Goal: Information Seeking & Learning: Learn about a topic

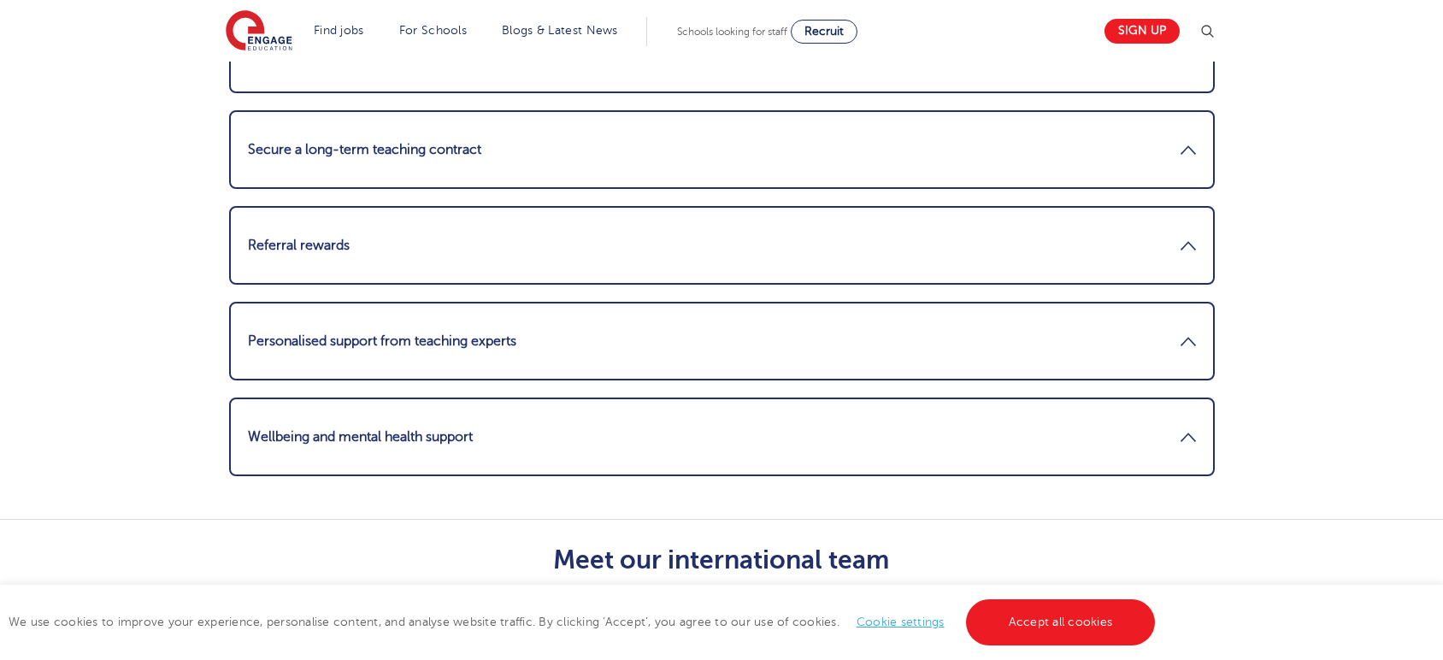
scroll to position [1995, 0]
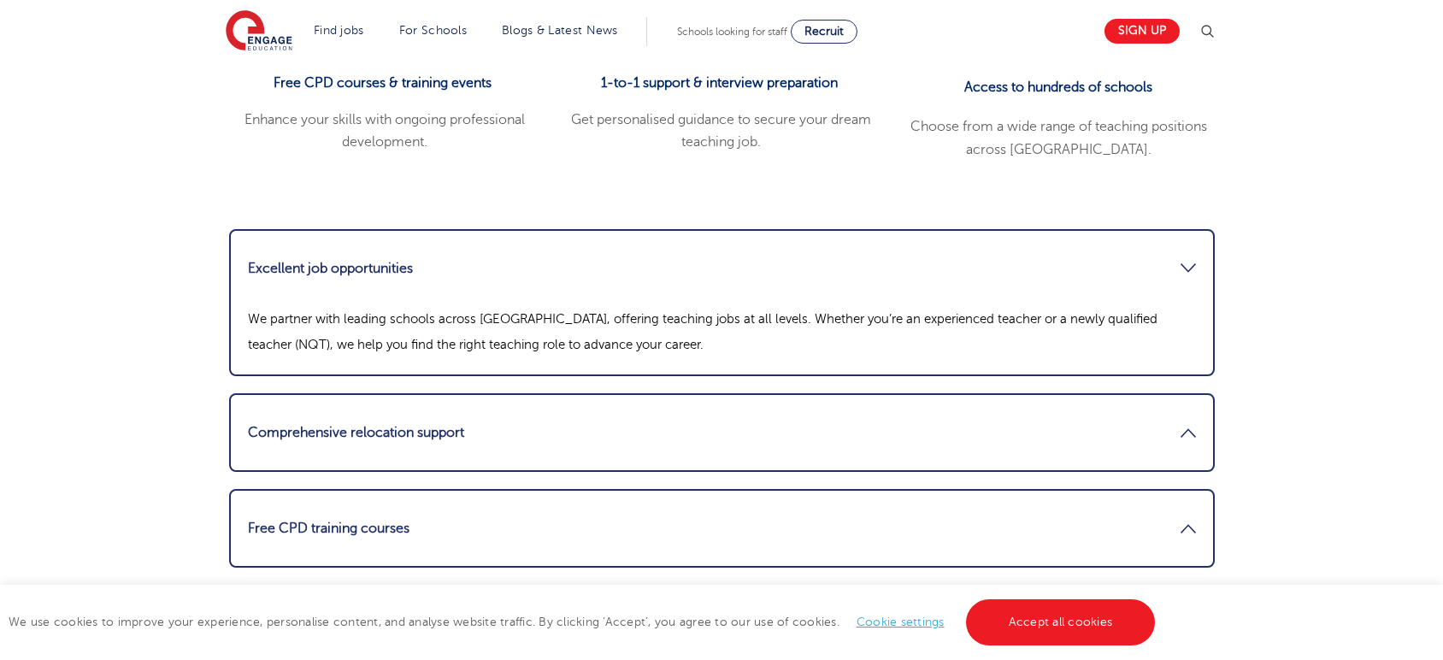
click at [416, 248] on link "Excellent job opportunities" at bounding box center [722, 268] width 948 height 41
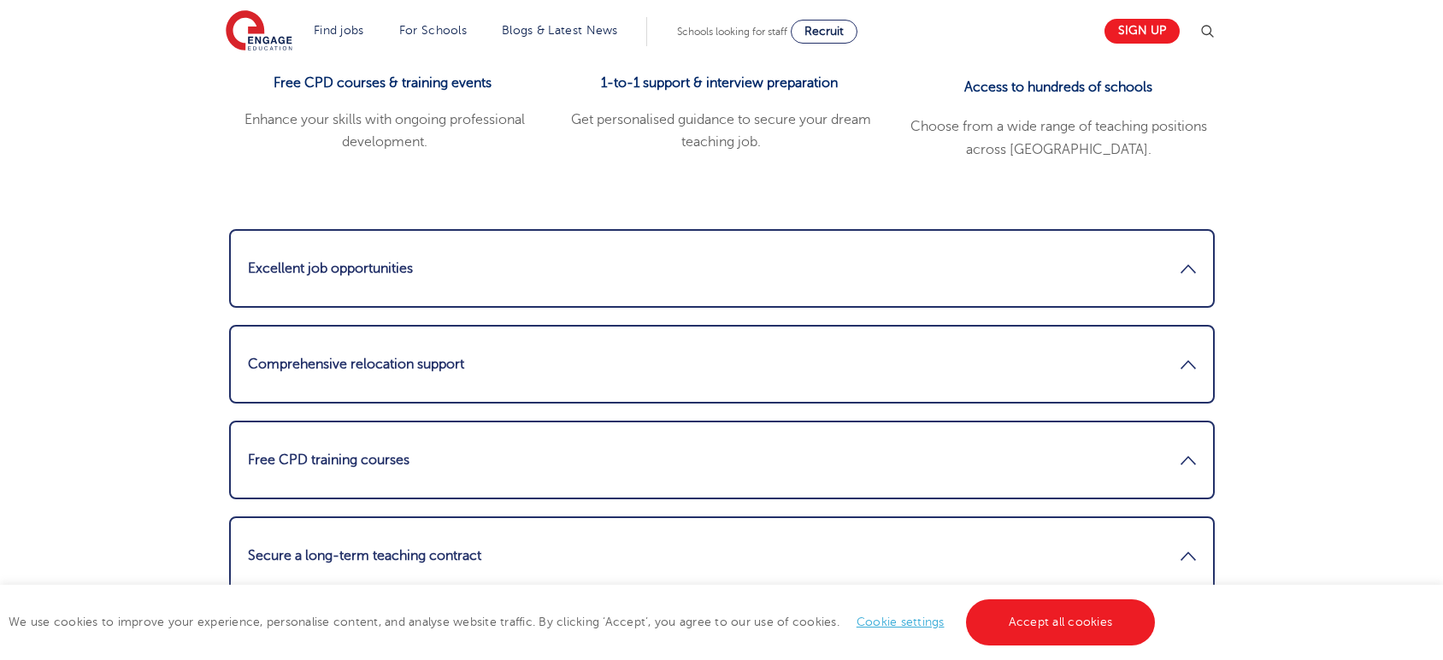
click at [416, 248] on link "Excellent job opportunities" at bounding box center [722, 268] width 948 height 41
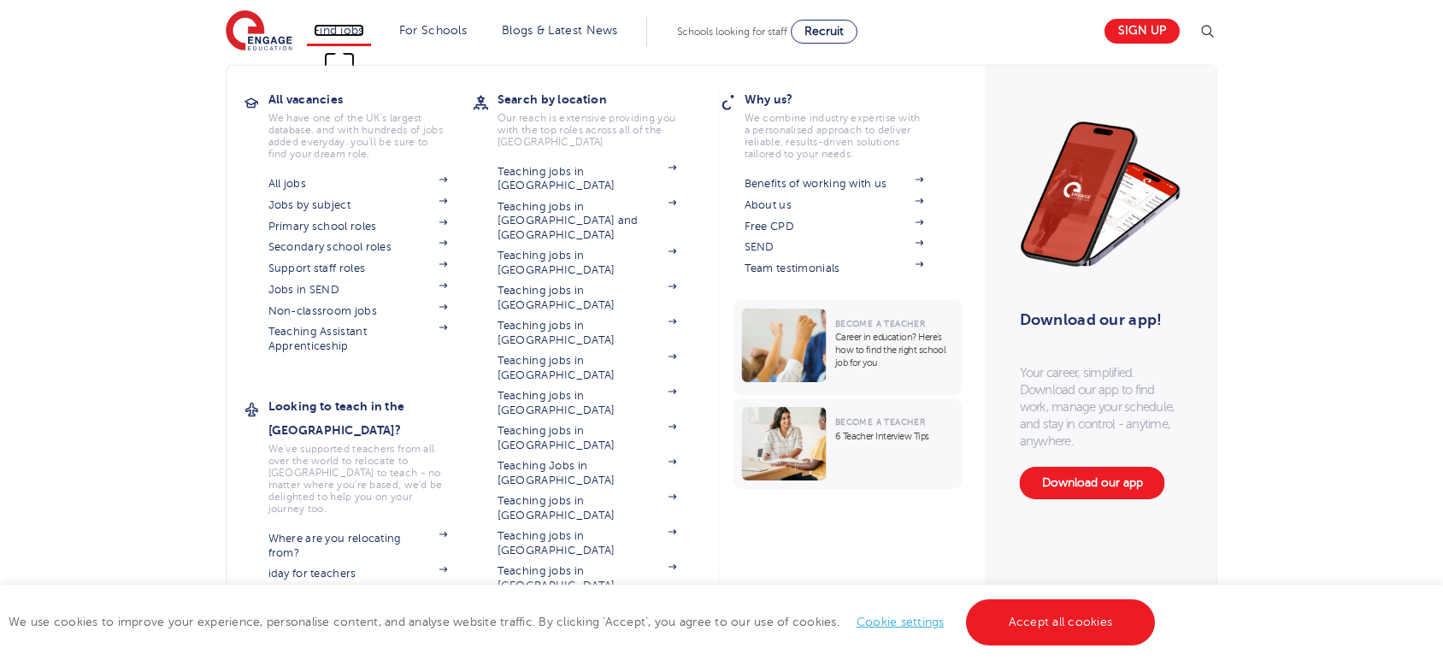
click at [354, 30] on link "Find jobs" at bounding box center [339, 30] width 50 height 13
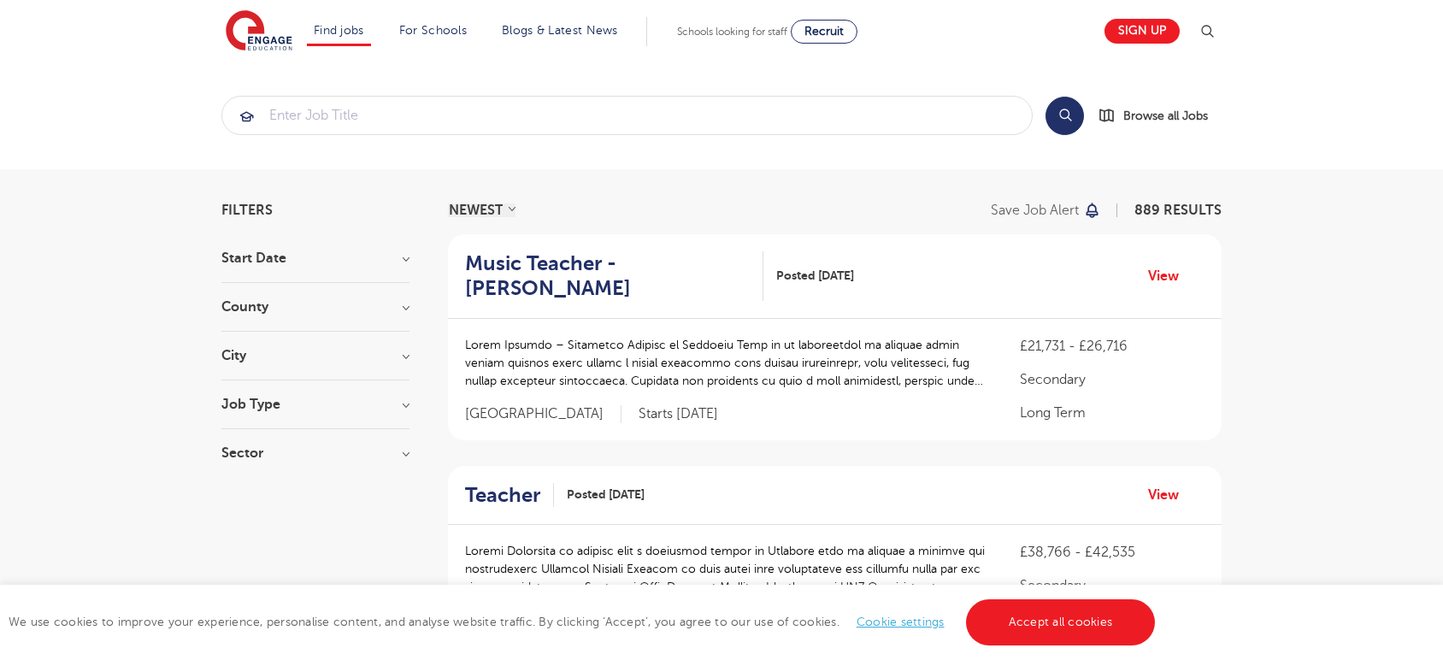
click at [349, 298] on section "Start Date September 88 November 3 October 3 Show more County London 650 Hertfo…" at bounding box center [315, 364] width 188 height 226
click at [342, 306] on h3 "County" at bounding box center [315, 307] width 188 height 14
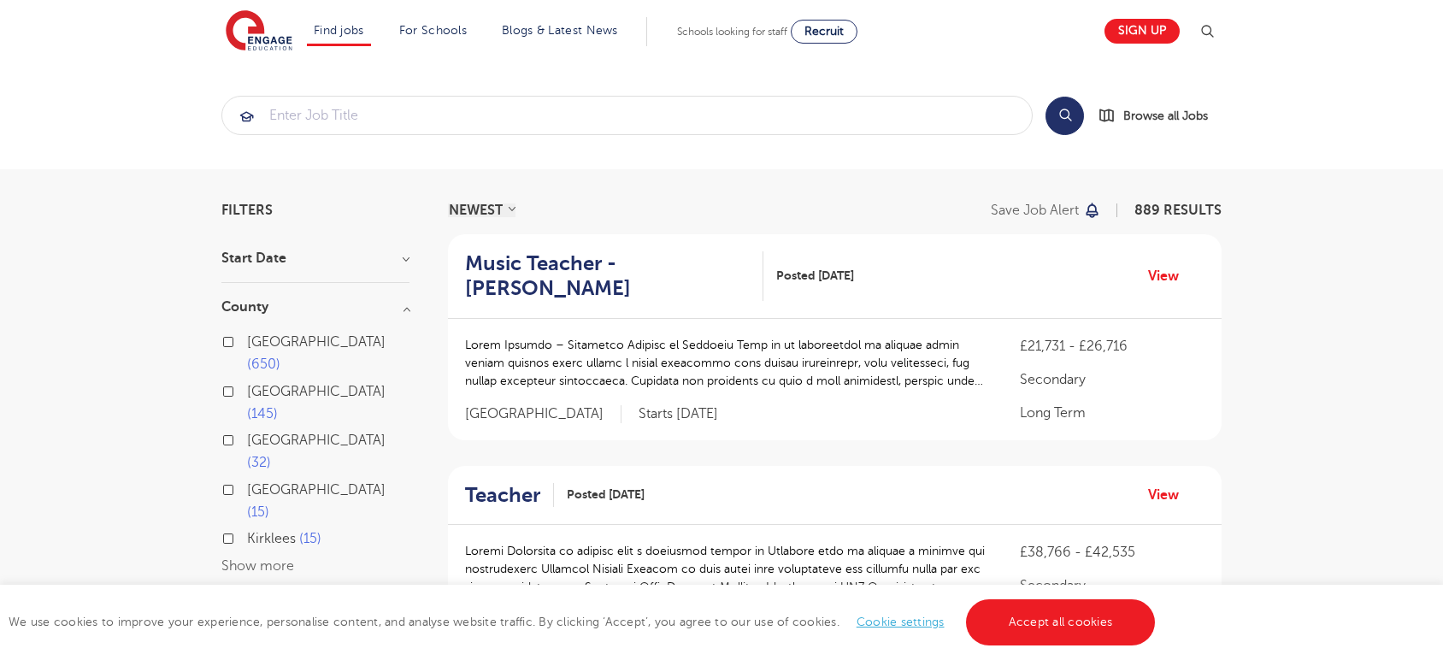
click at [324, 316] on div "London 650 Hertfordshire 145 Leeds 32 East Sussex 15 Kirklees 15 Show more" at bounding box center [315, 445] width 188 height 263
click at [307, 306] on h3 "County" at bounding box center [315, 307] width 188 height 14
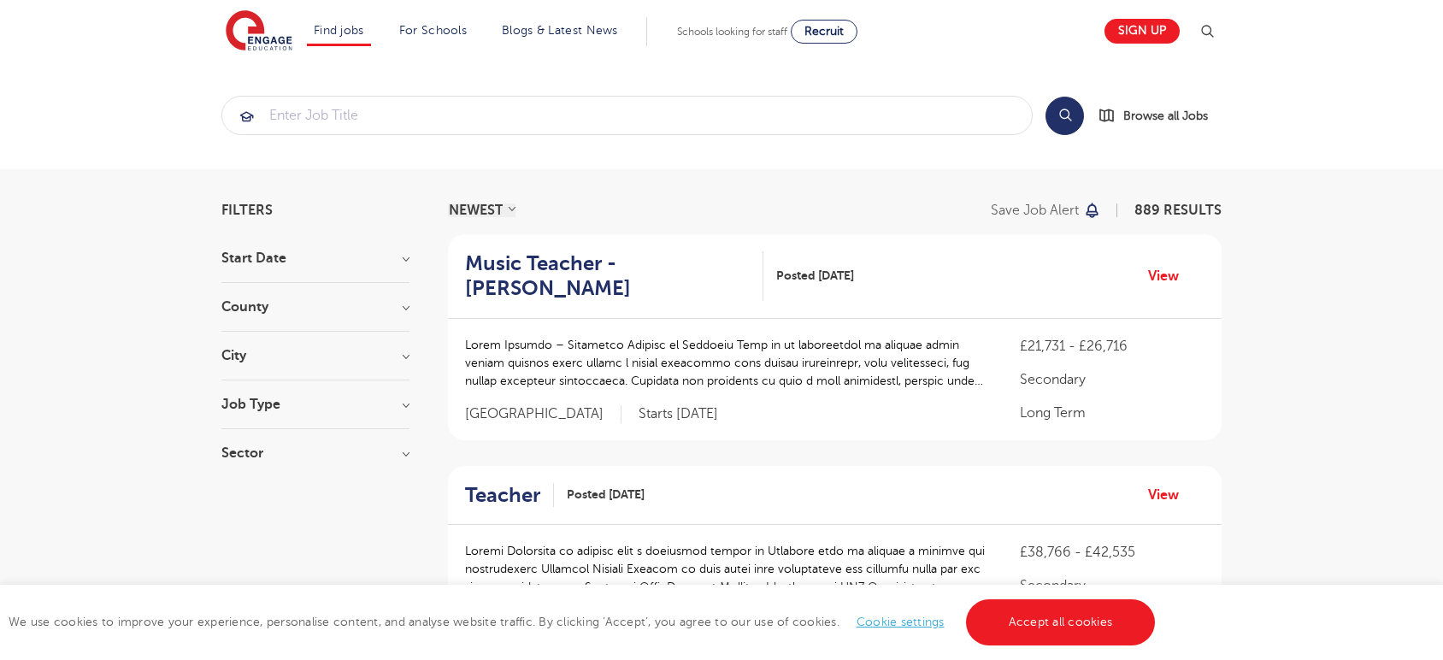
click at [306, 408] on h3 "Job Type" at bounding box center [315, 405] width 188 height 14
click at [247, 490] on label "SEND 19" at bounding box center [278, 493] width 62 height 22
click at [247, 490] on input "SEND 19" at bounding box center [252, 491] width 11 height 11
checkbox input "true"
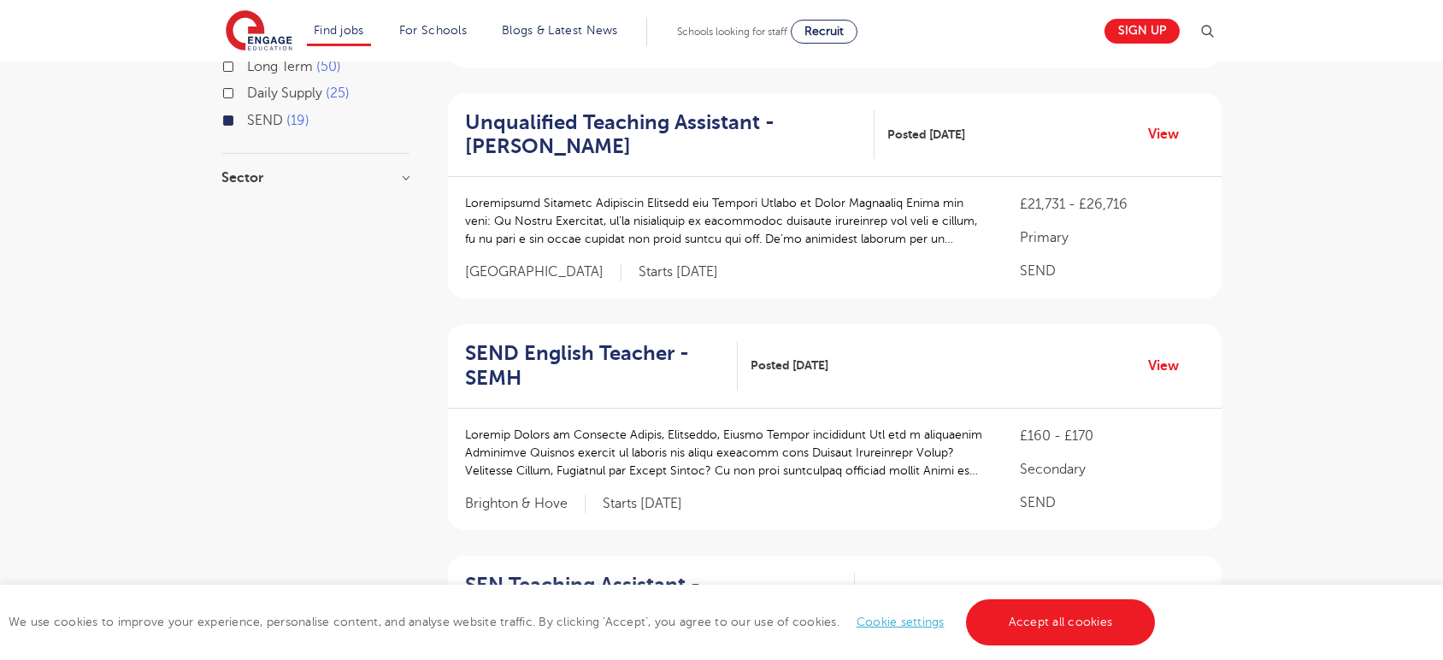
scroll to position [285, 0]
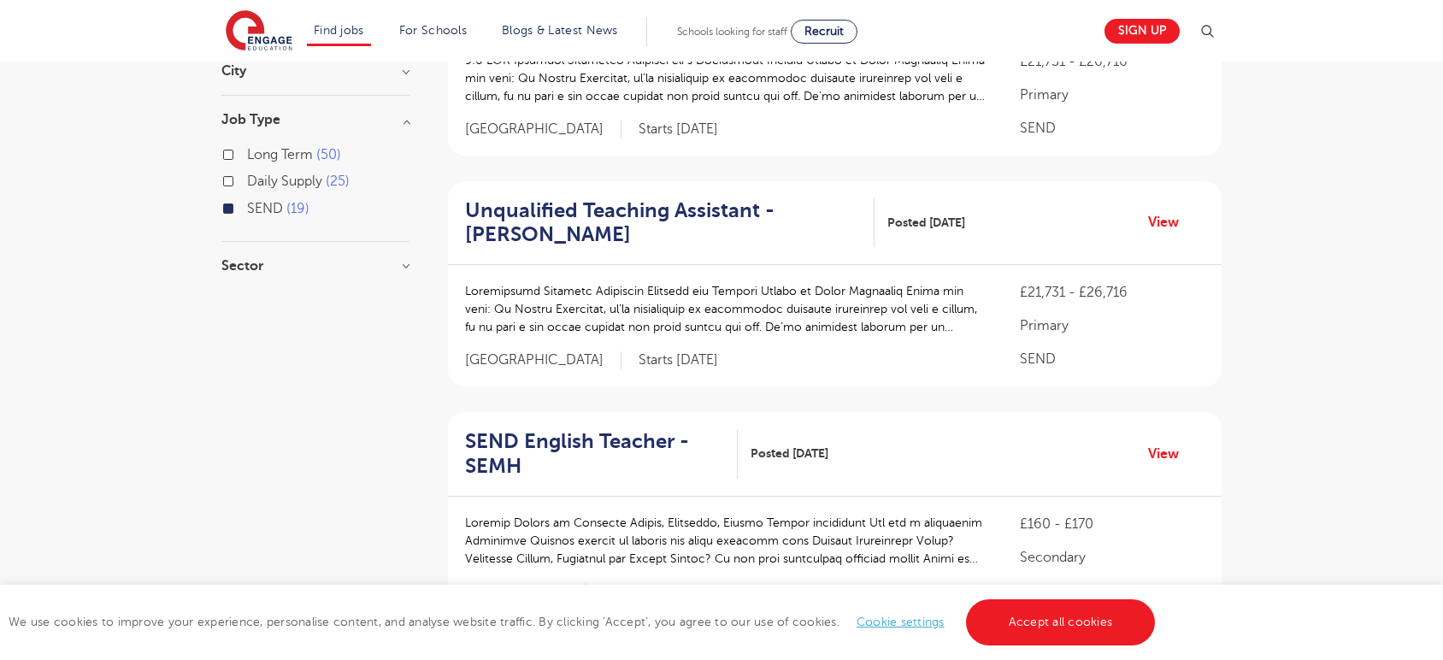
click at [247, 209] on label "SEND 19" at bounding box center [278, 209] width 62 height 22
click at [247, 209] on input "SEND 19" at bounding box center [252, 206] width 11 height 11
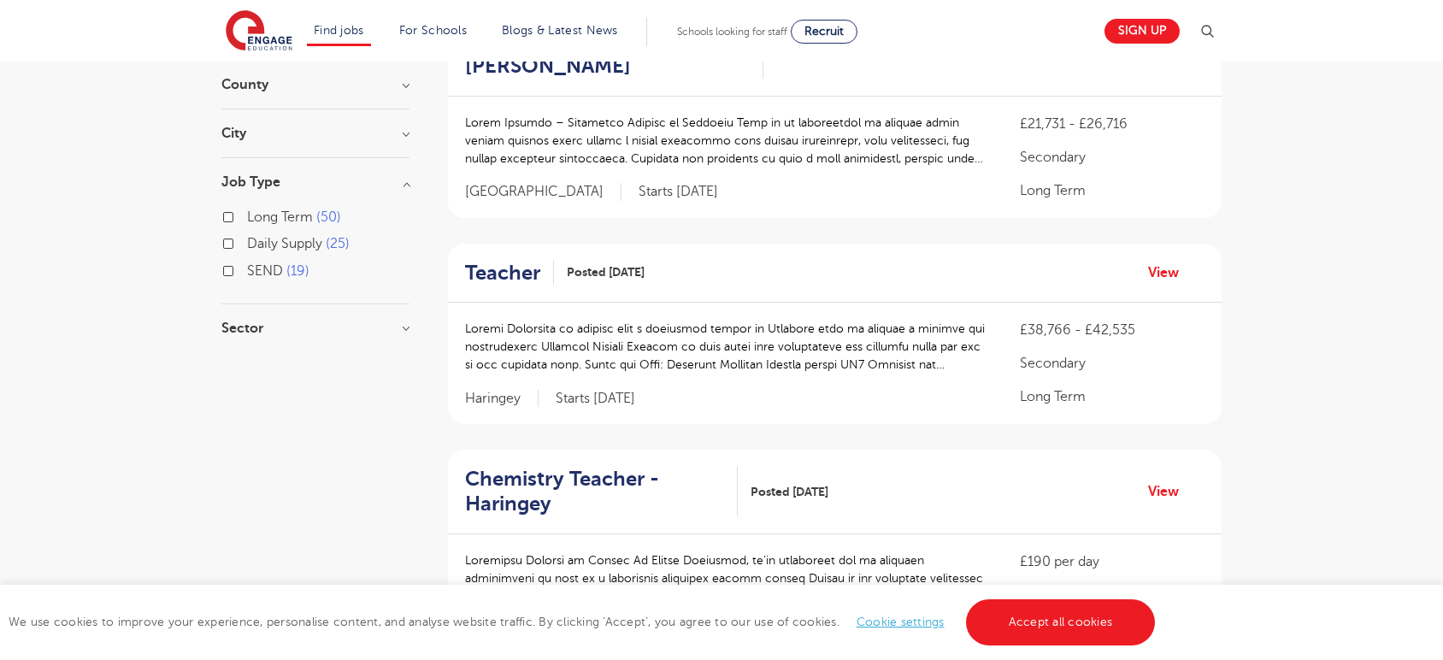
scroll to position [190, 0]
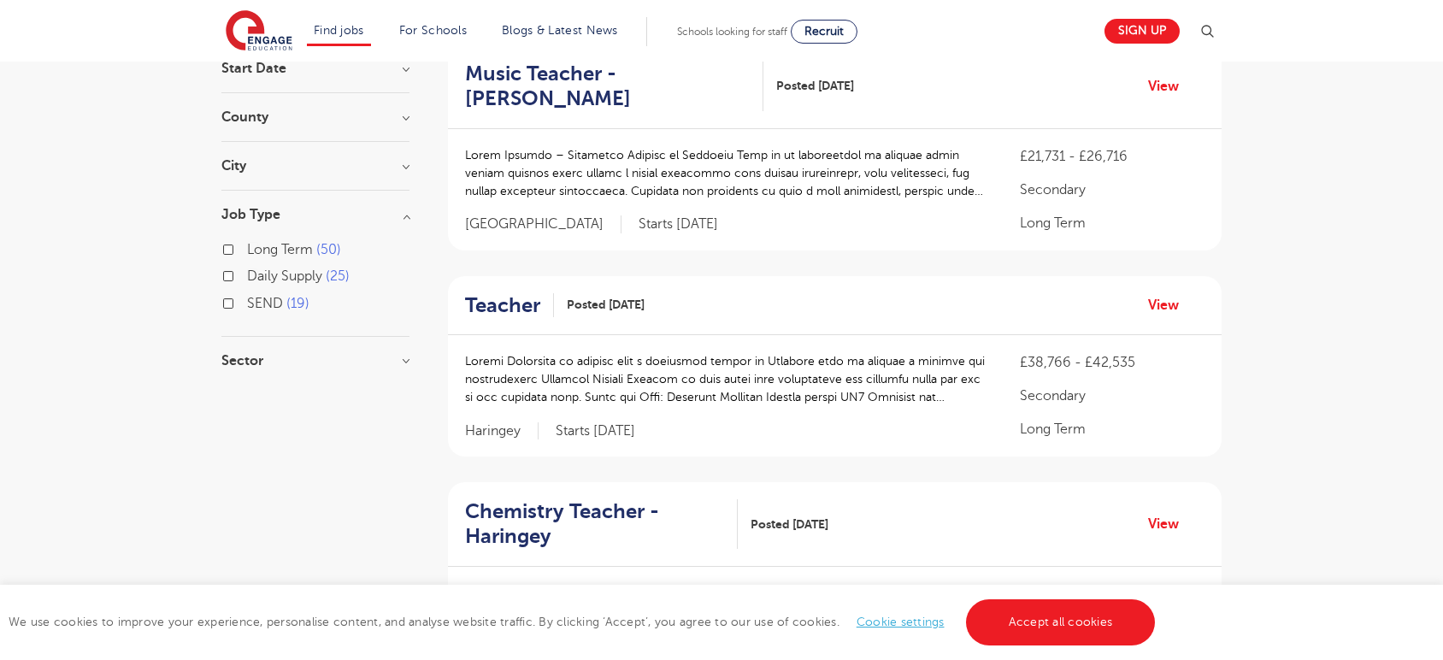
click at [247, 249] on label "Long Term 50" at bounding box center [294, 250] width 94 height 22
click at [247, 249] on input "Long Term 50" at bounding box center [252, 247] width 11 height 11
checkbox input "true"
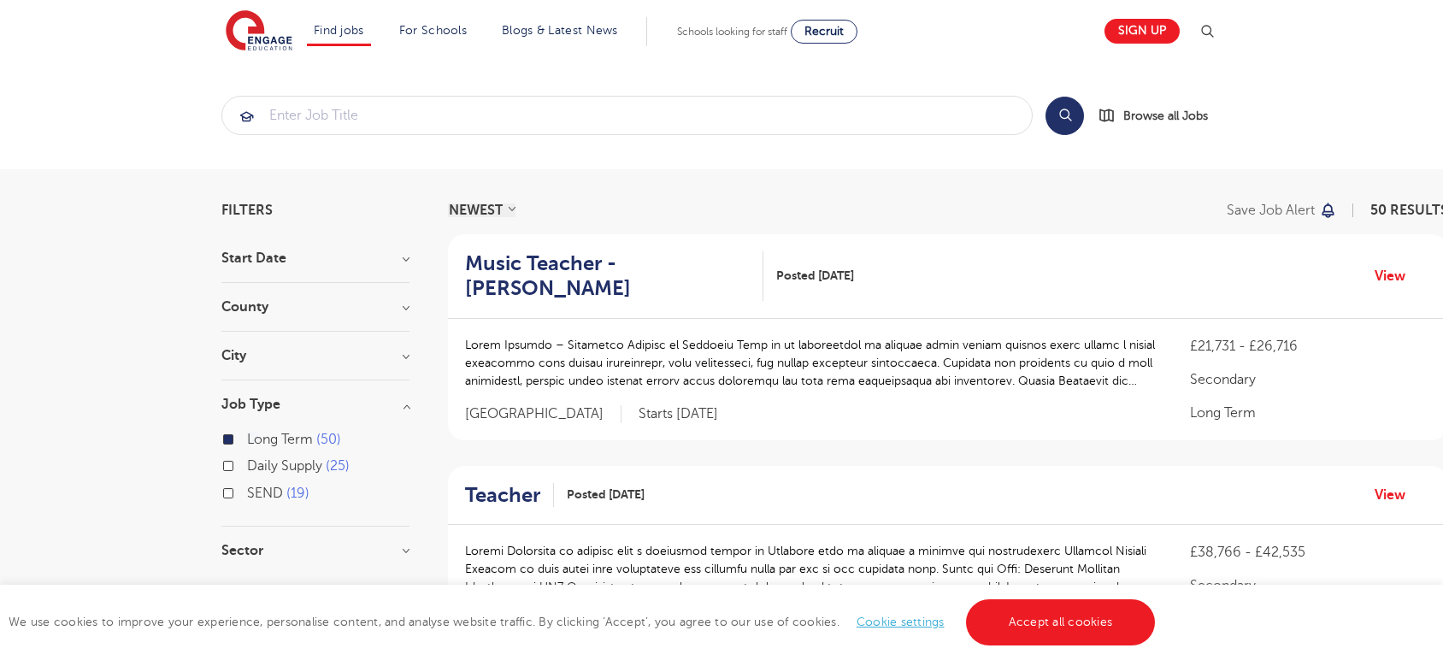
click at [228, 430] on div "Long Term 50" at bounding box center [315, 441] width 188 height 27
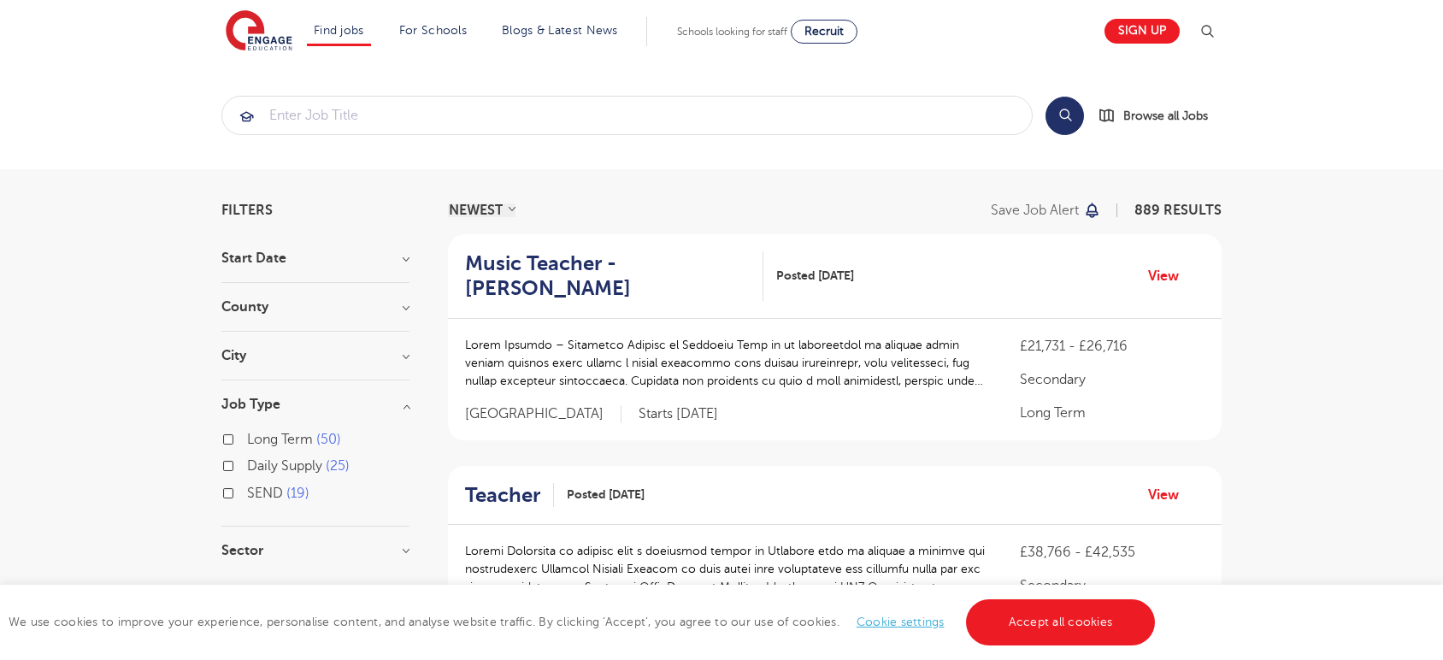
click at [304, 263] on h3 "Start Date" at bounding box center [315, 258] width 188 height 14
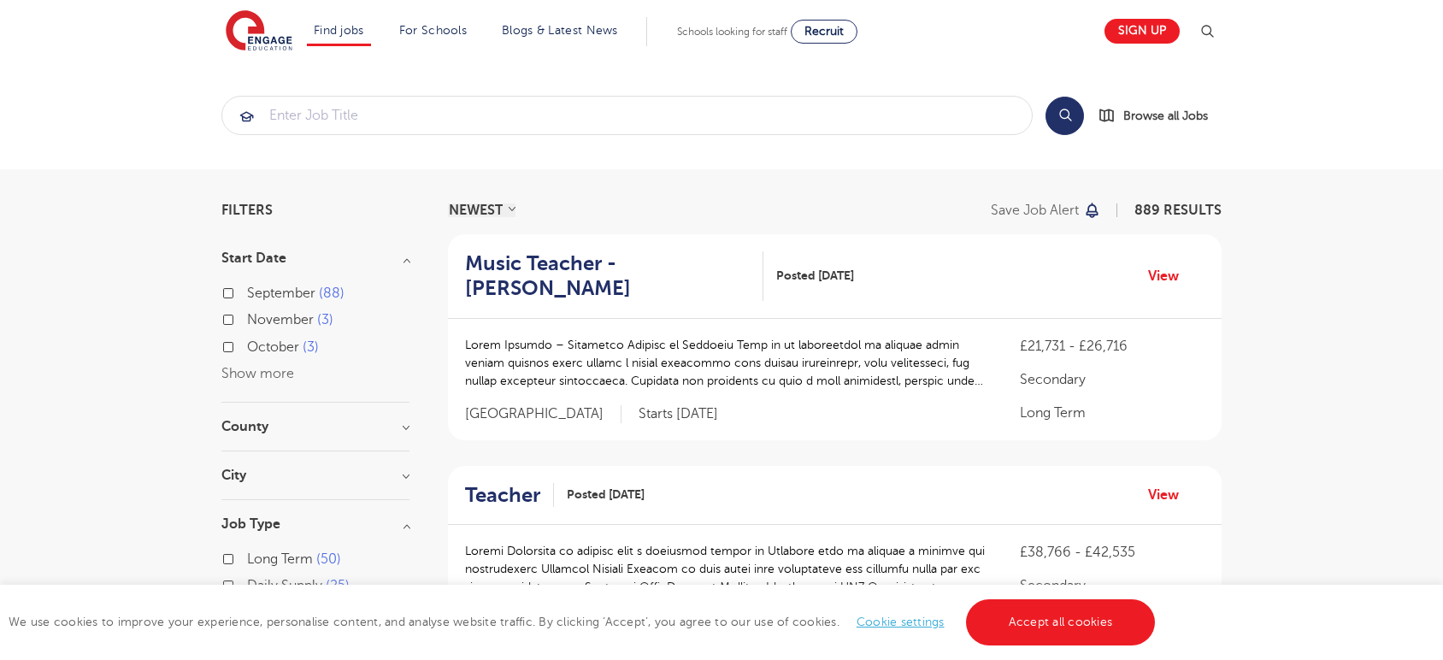
click at [304, 263] on h3 "Start Date" at bounding box center [315, 258] width 188 height 14
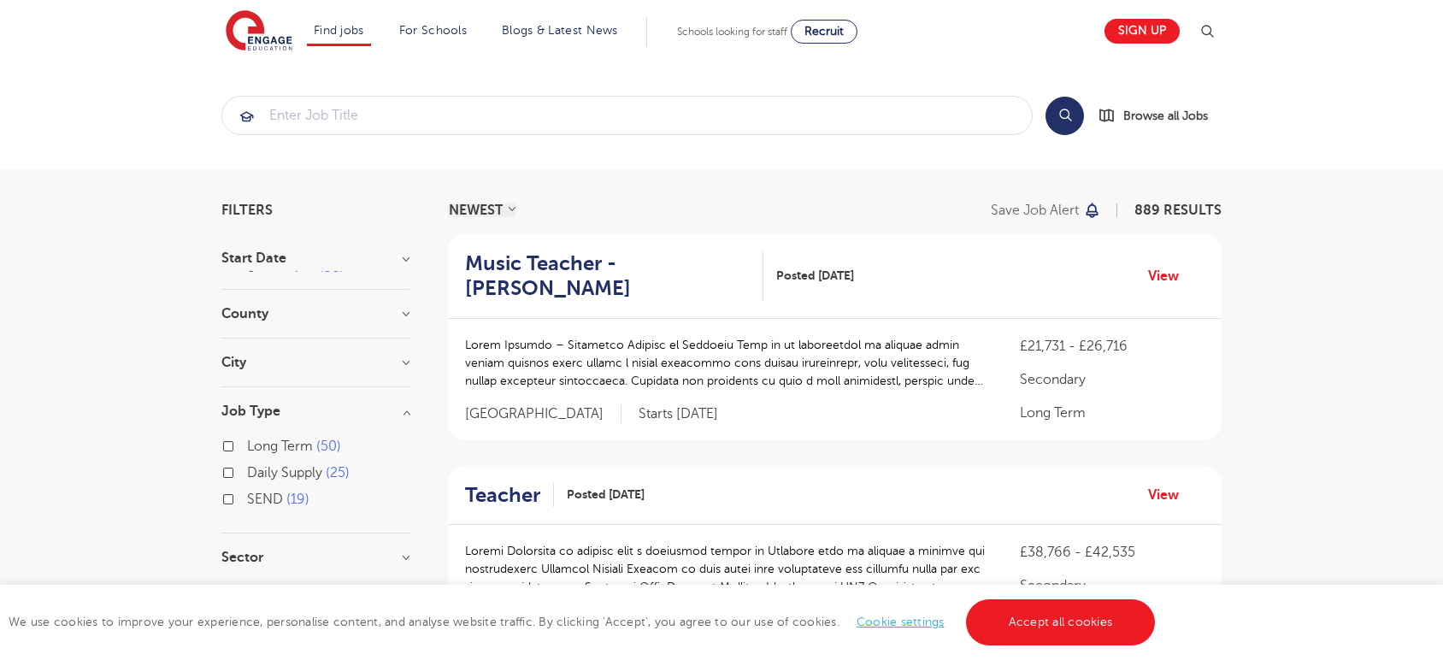
click at [293, 345] on section "Start Date September 88 November 3 October 3 Show more County London 650 Hertfo…" at bounding box center [315, 416] width 188 height 330
click at [293, 325] on div "County London 650 Hertfordshire 145 Leeds 32 East Sussex 15 Kirklees 15 Show mo…" at bounding box center [315, 316] width 188 height 32
click at [347, 108] on input "search" at bounding box center [627, 116] width 810 height 38
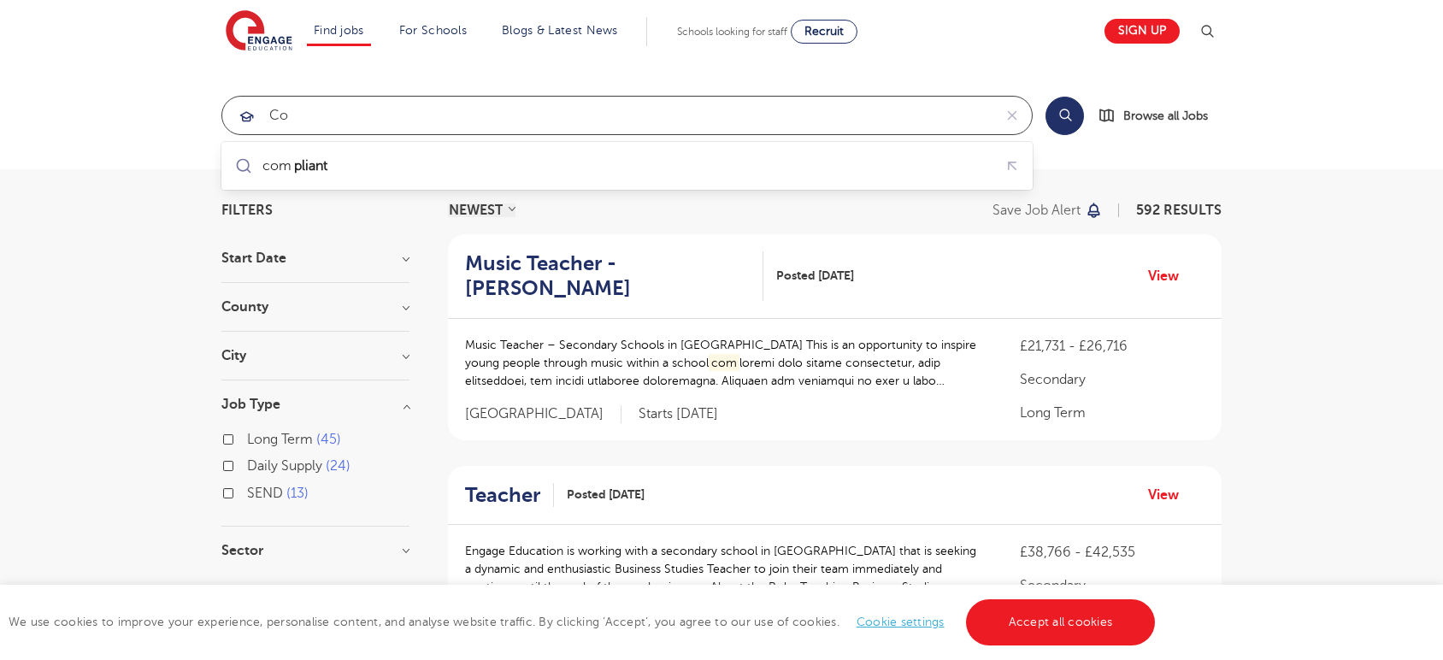
type input "c"
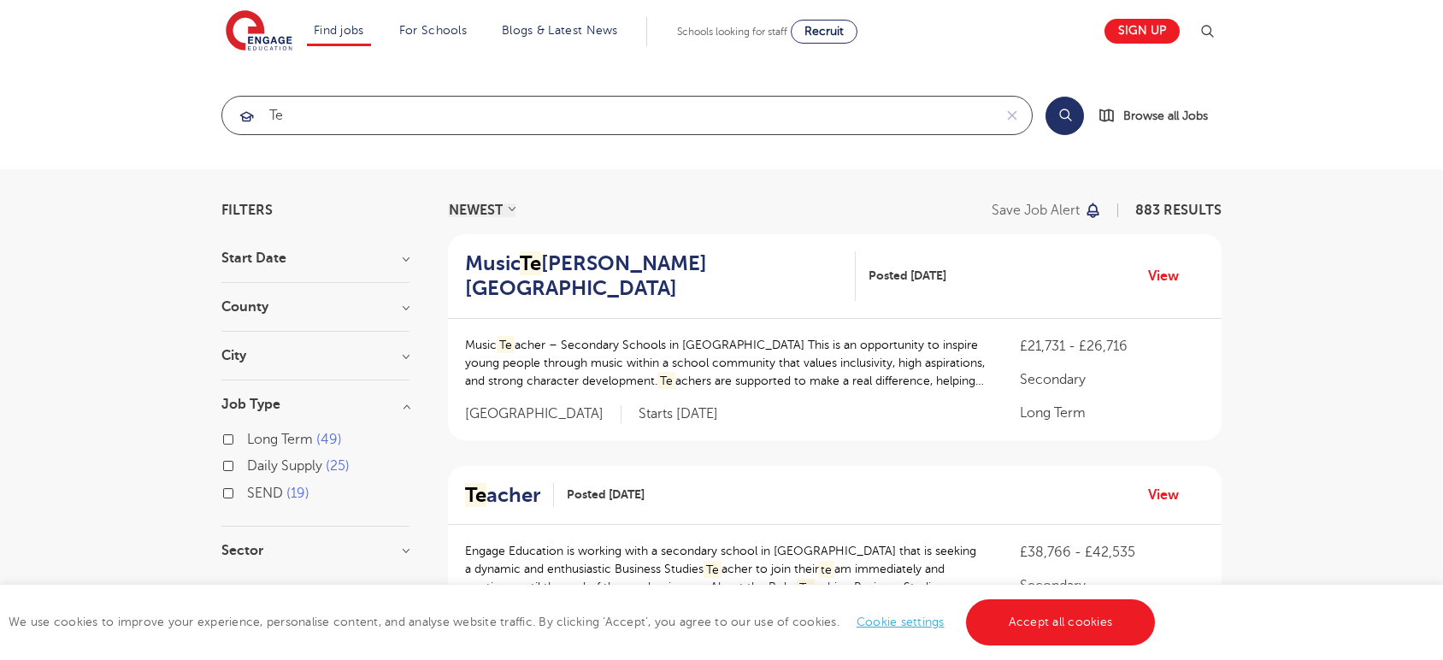
type input "t"
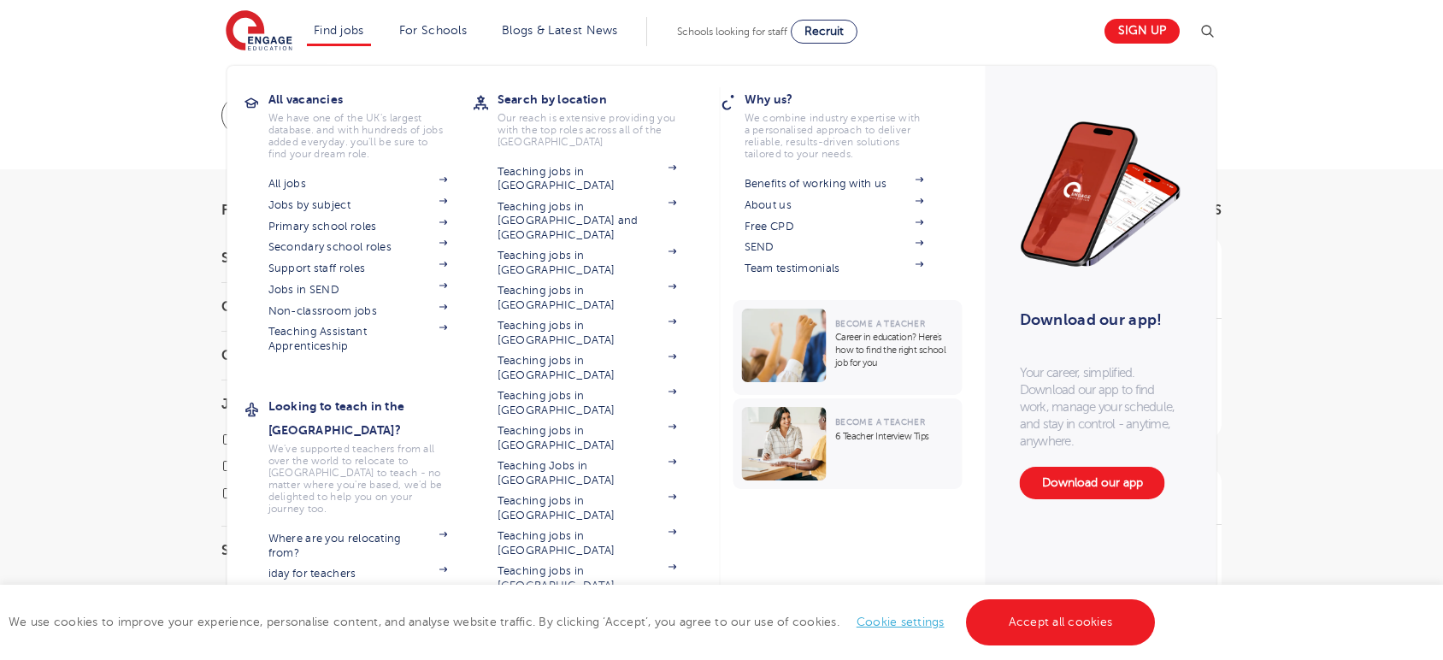
scroll to position [95, 0]
click at [425, 532] on link "Where are you relocating from?" at bounding box center [358, 546] width 180 height 28
click at [379, 532] on link "Where are you relocating from?" at bounding box center [358, 546] width 180 height 28
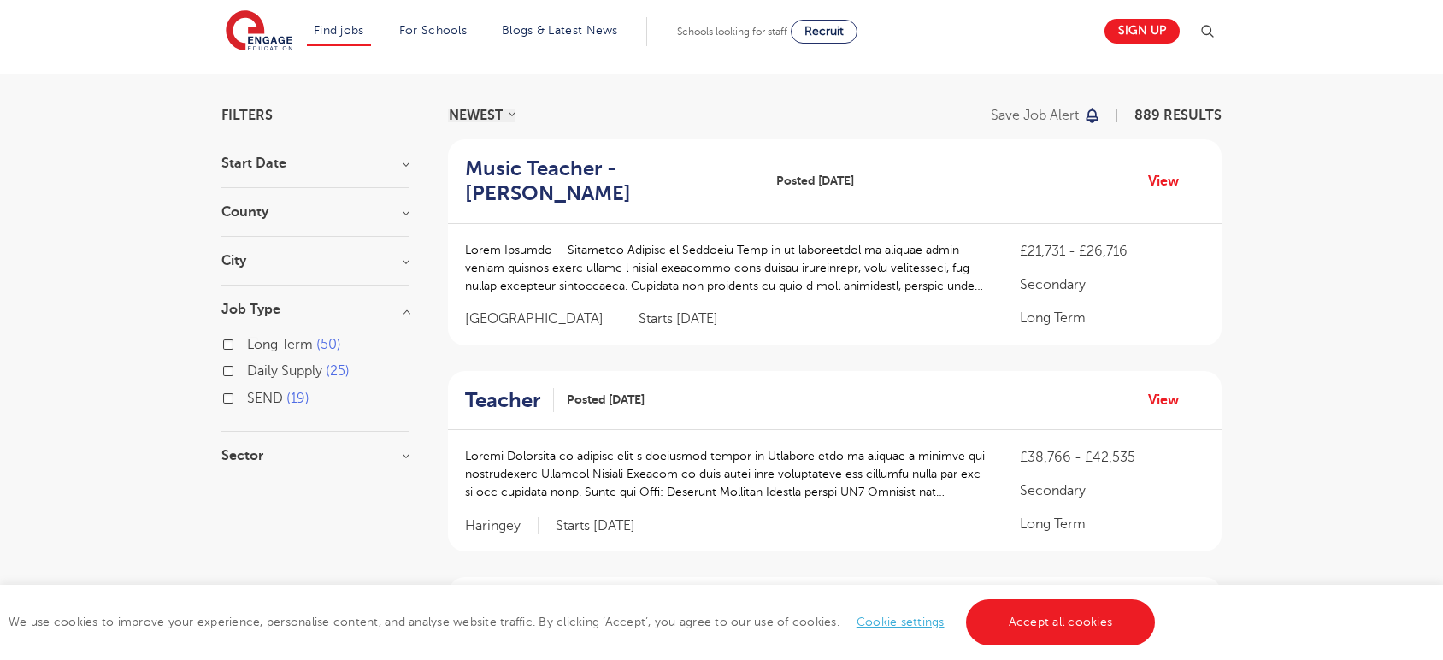
click at [299, 459] on h3 "Sector" at bounding box center [315, 456] width 188 height 14
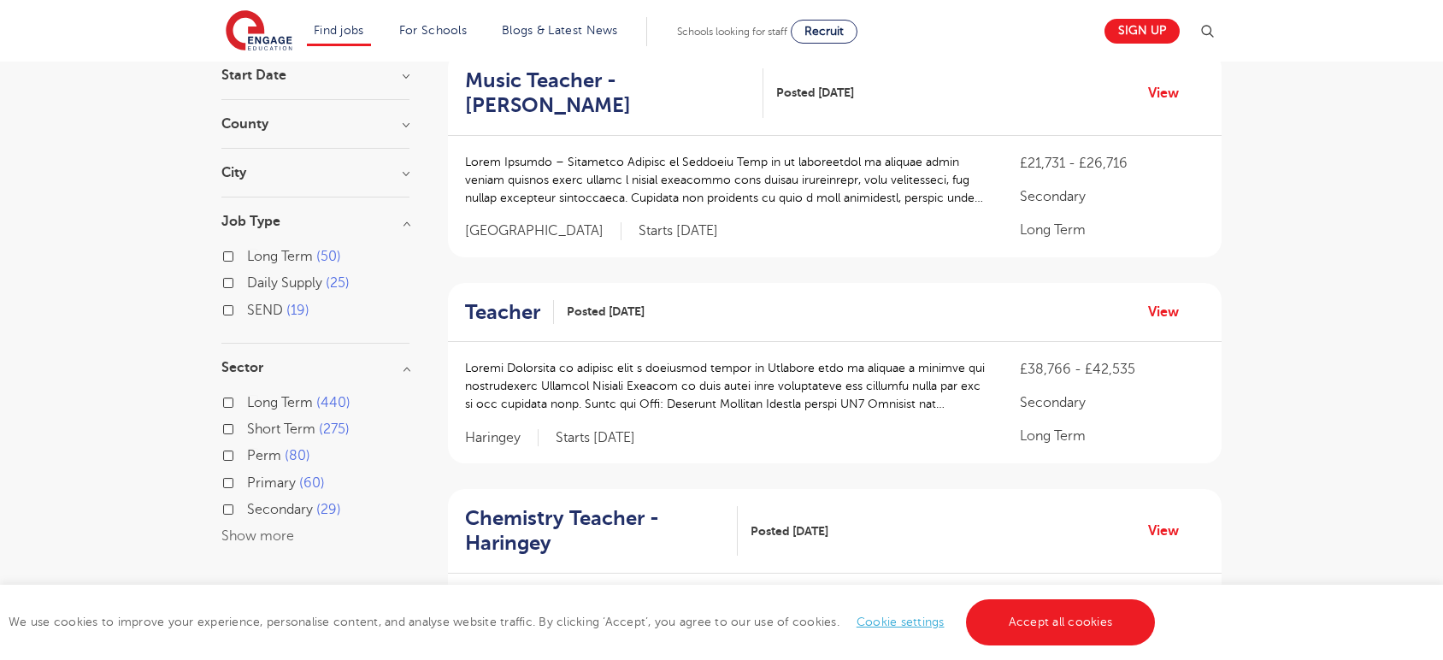
scroll to position [285, 0]
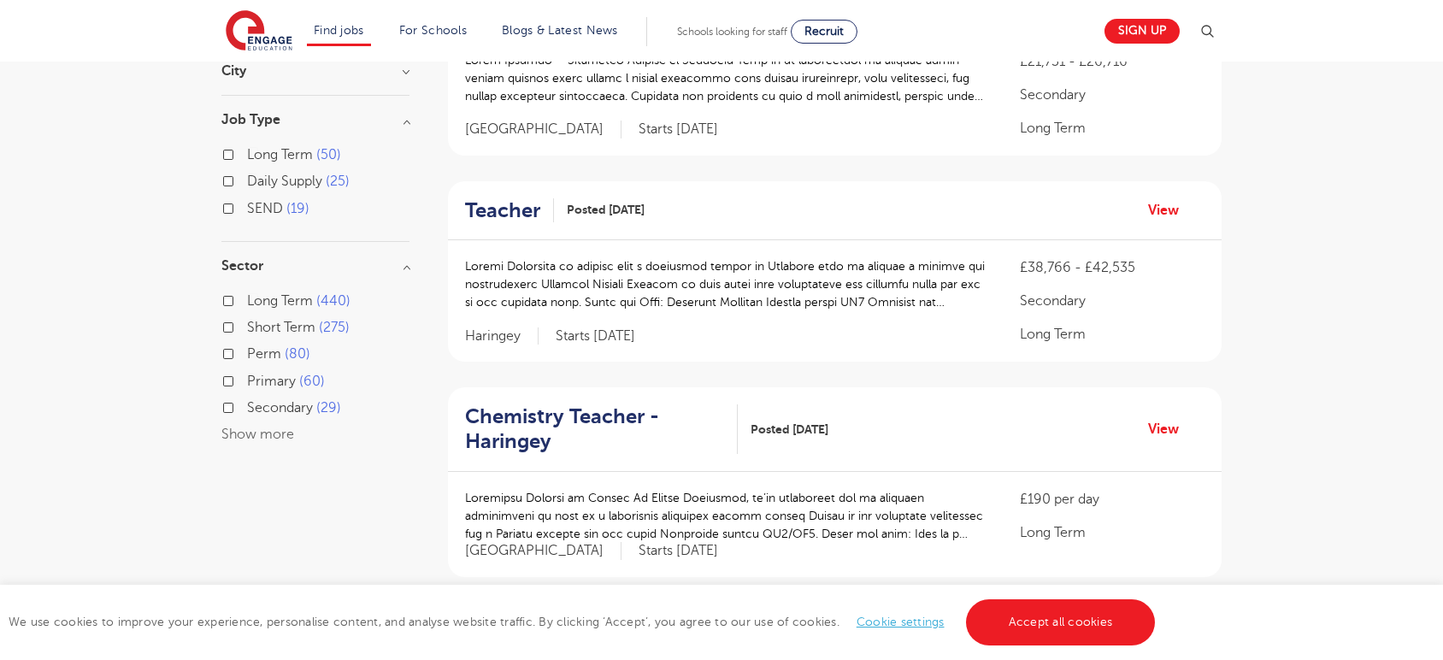
click at [235, 430] on button "Show more" at bounding box center [257, 434] width 73 height 15
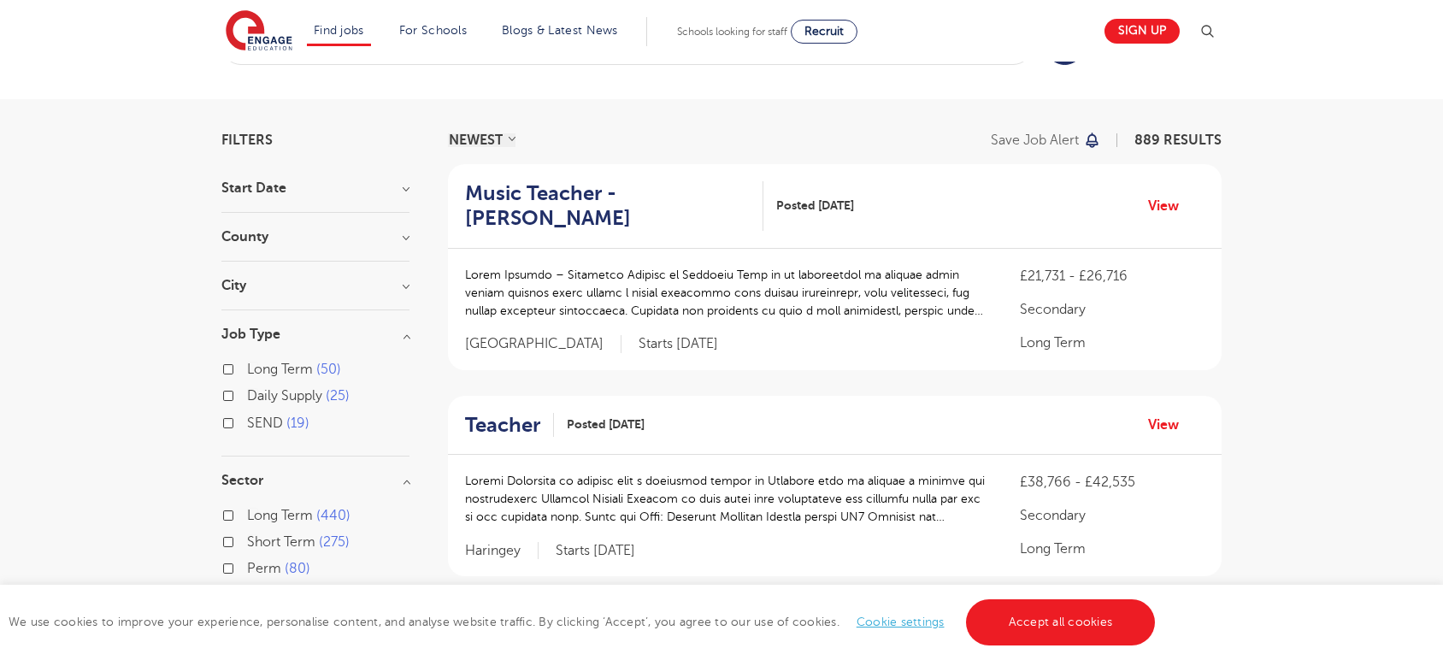
scroll to position [0, 0]
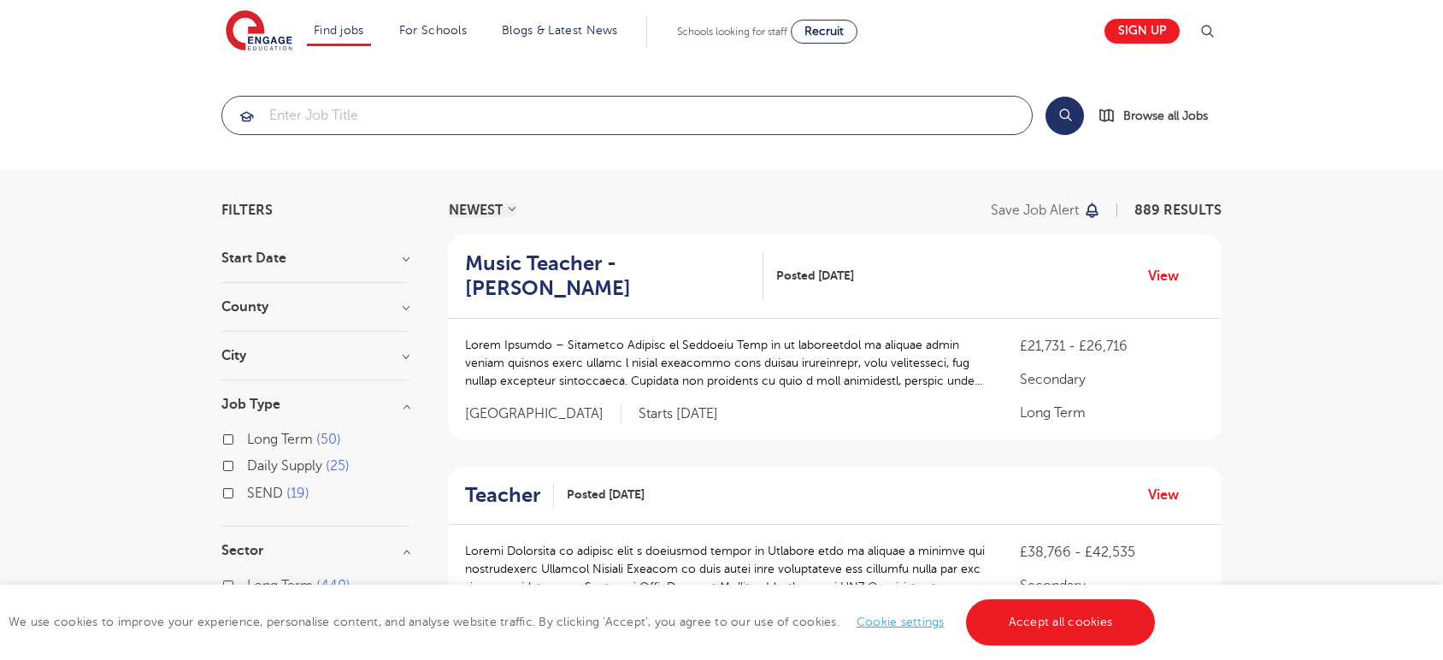
click at [328, 115] on input "search" at bounding box center [627, 116] width 810 height 38
type input "c"
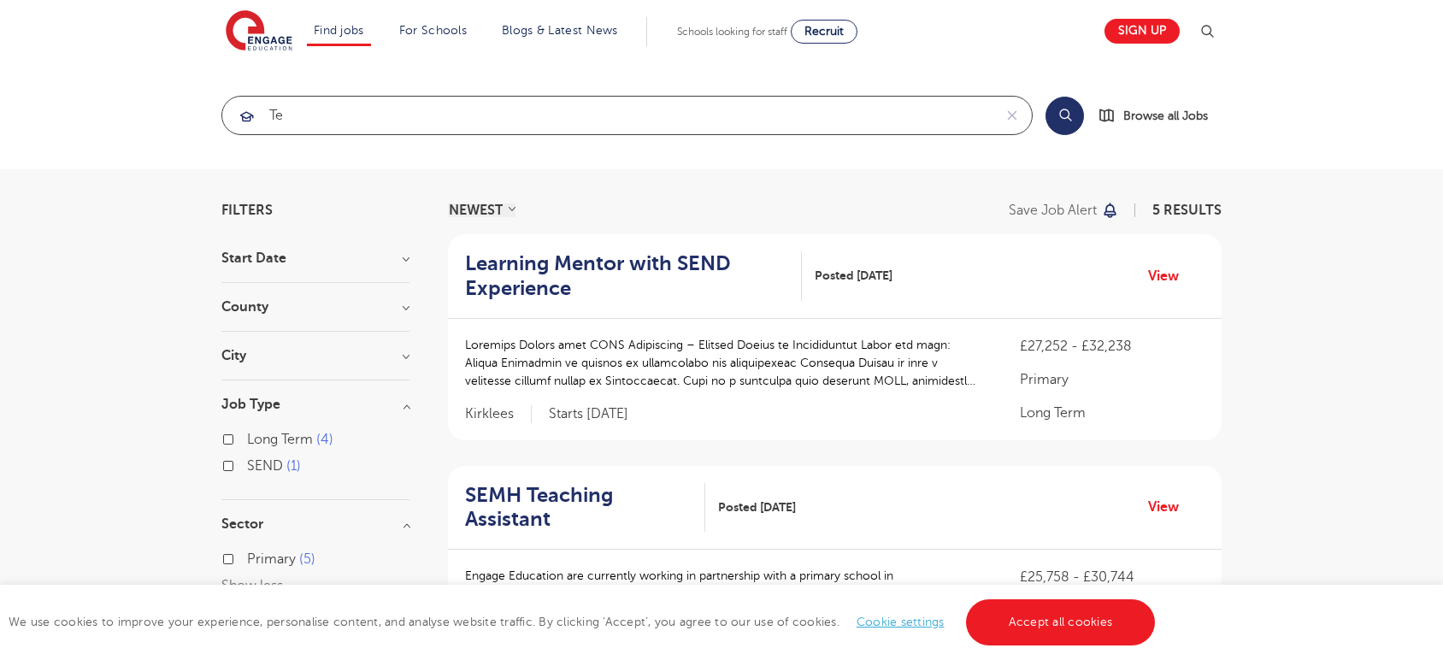
type input "t"
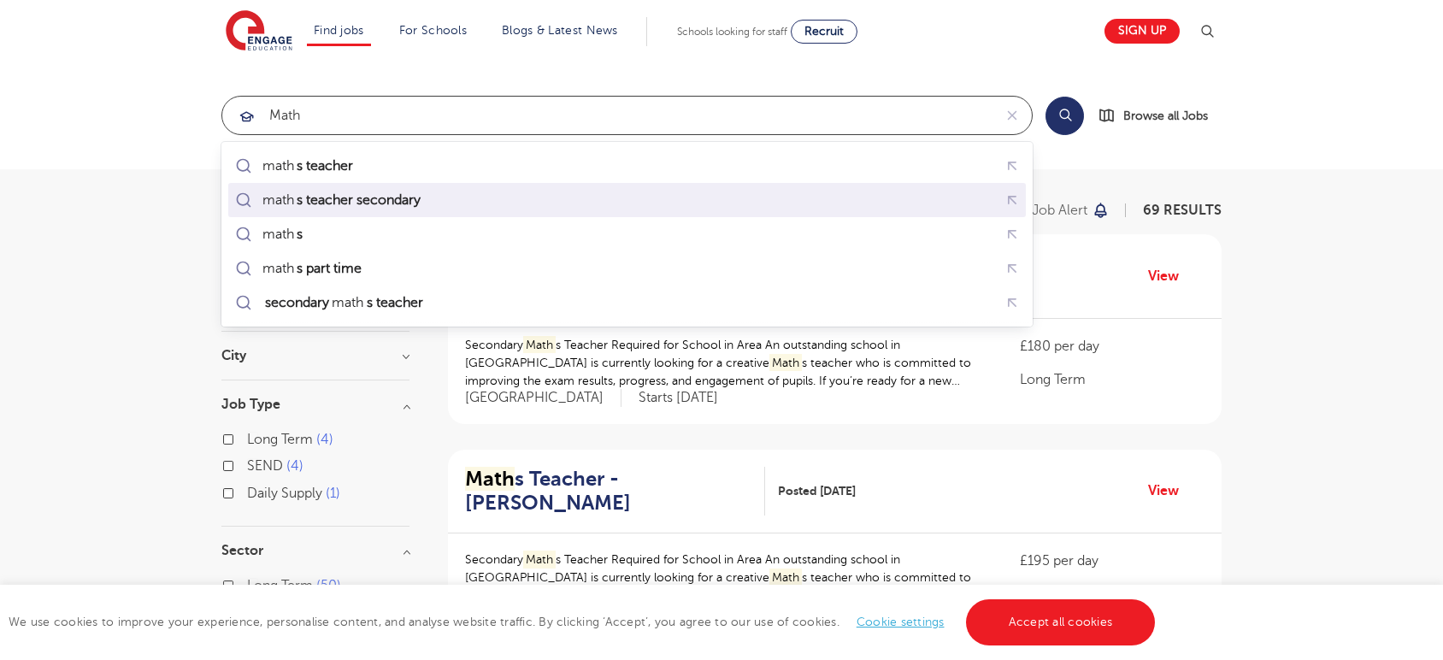
click at [333, 192] on mark "s teacher secondary" at bounding box center [358, 200] width 129 height 21
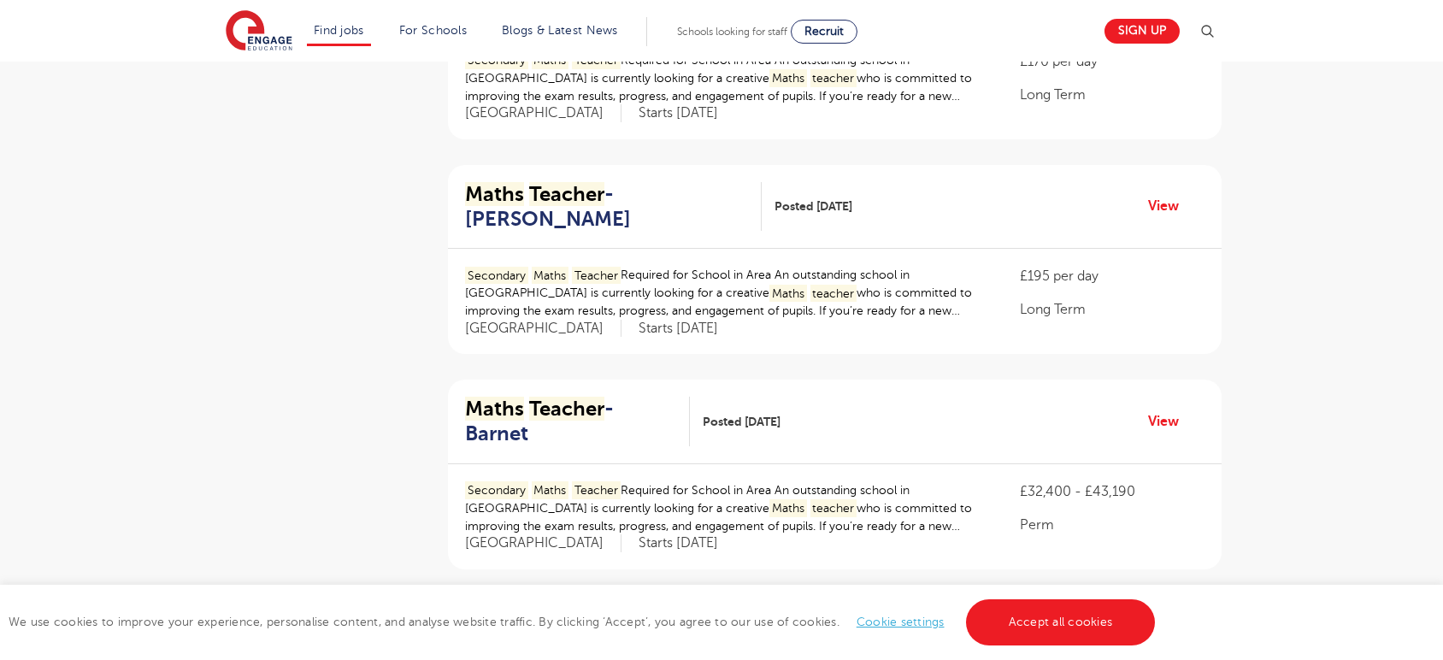
scroll to position [1995, 0]
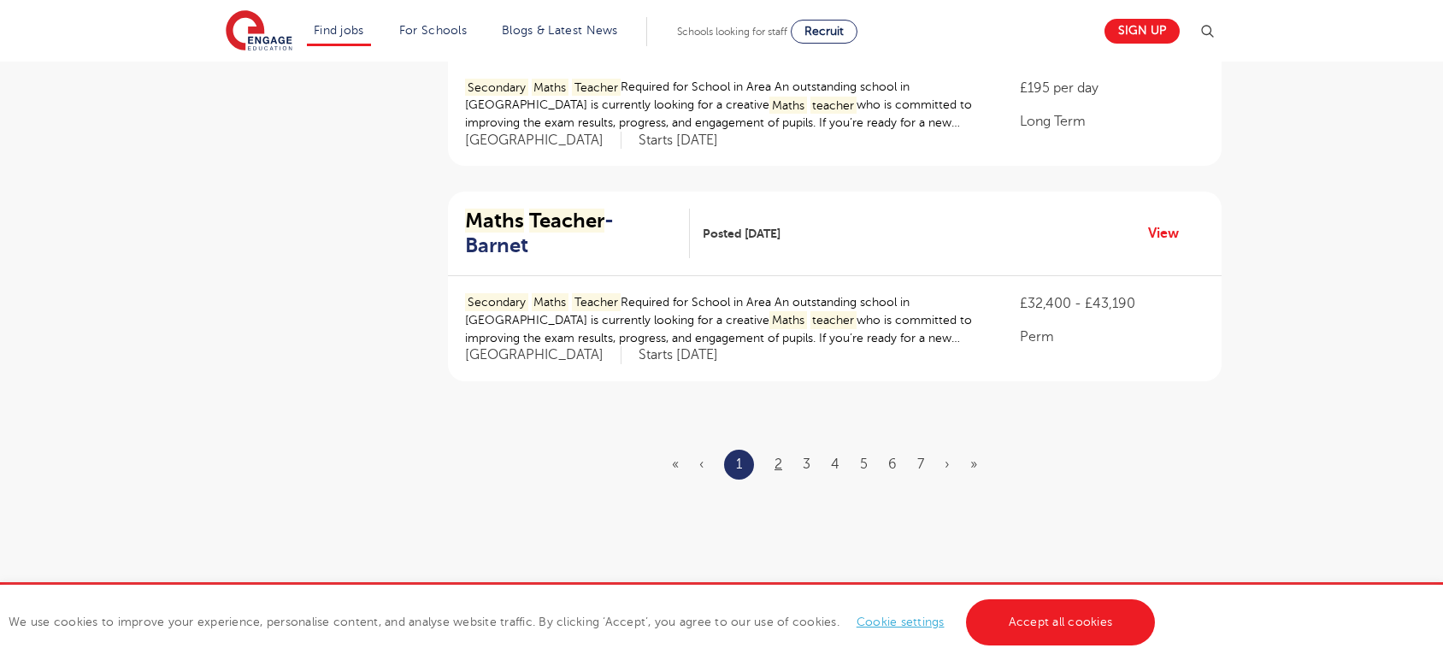
type input "maths teacher secondary"
click at [775, 457] on link "2" at bounding box center [779, 464] width 8 height 15
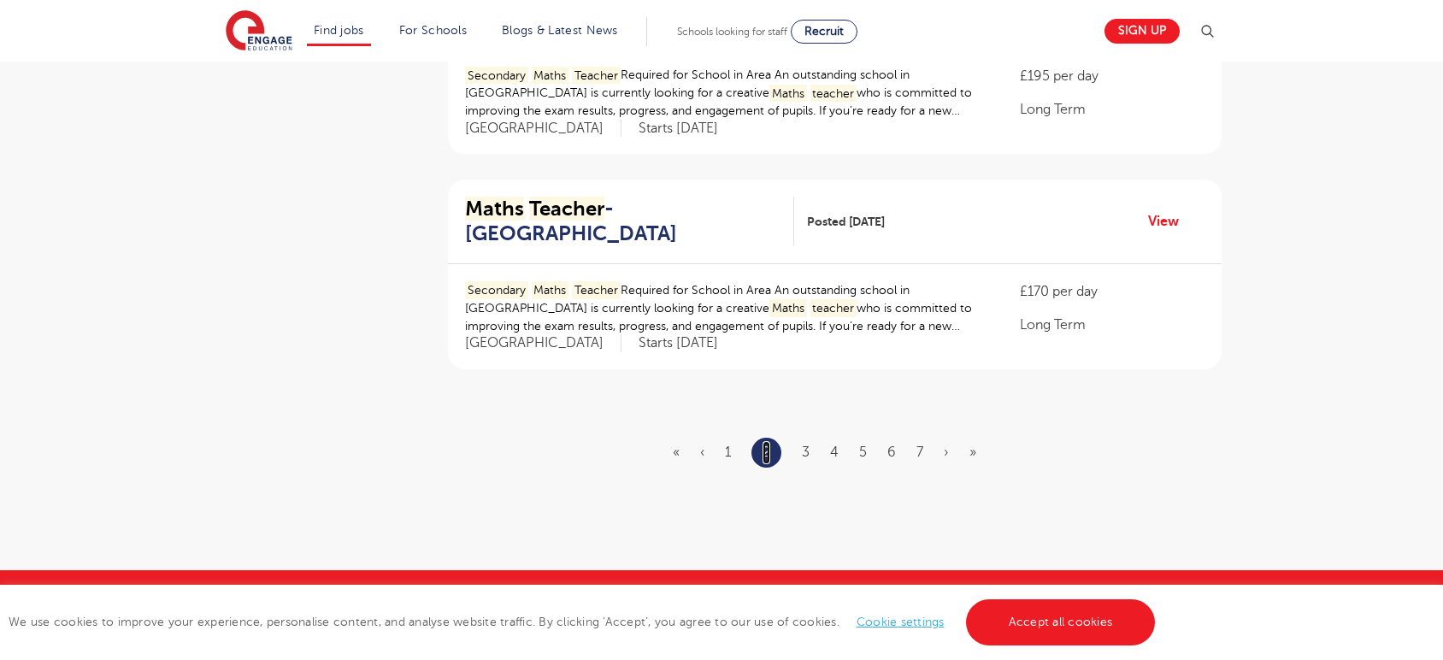
scroll to position [1995, 0]
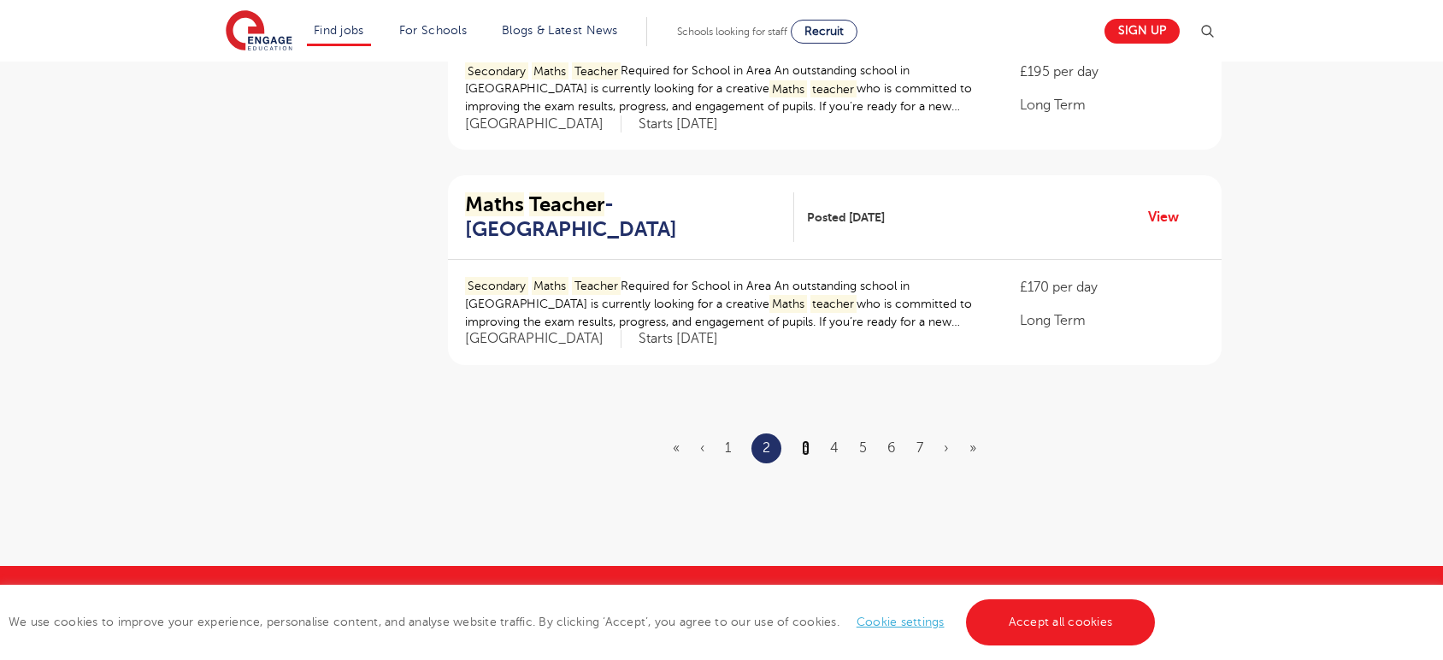
click at [808, 440] on link "3" at bounding box center [806, 447] width 8 height 15
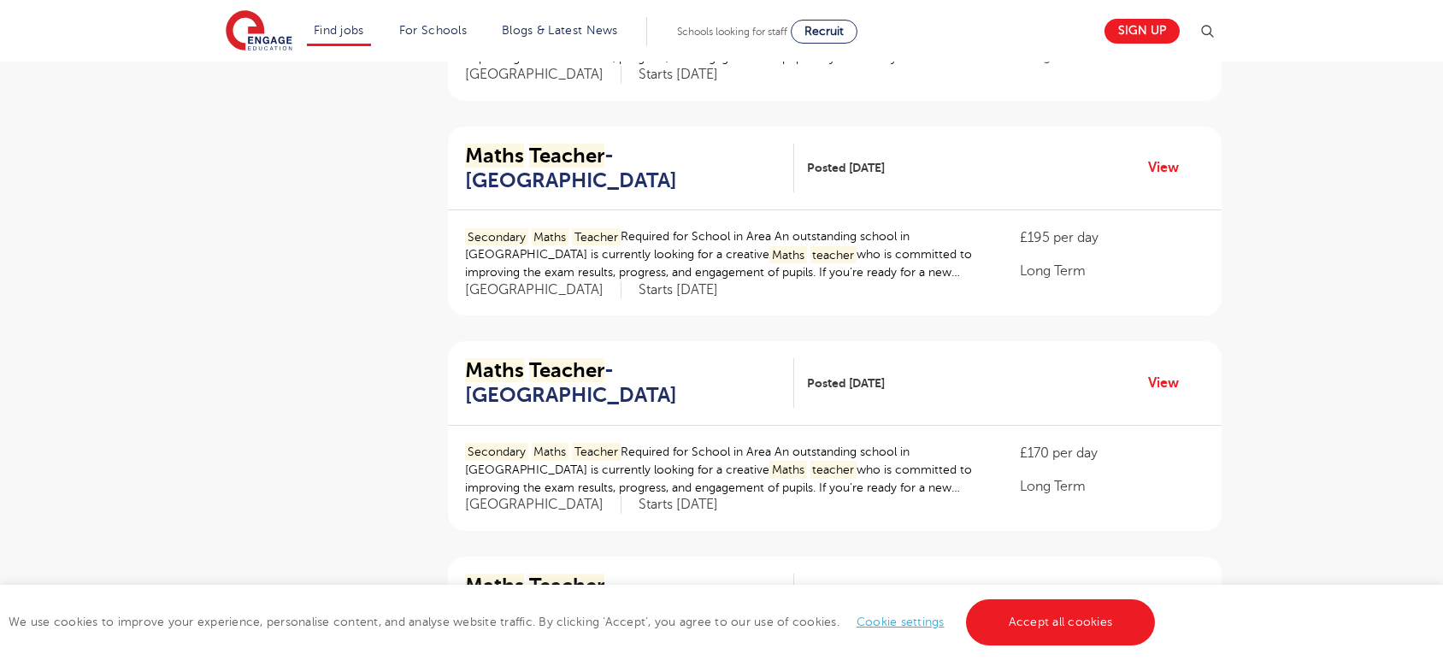
scroll to position [569, 0]
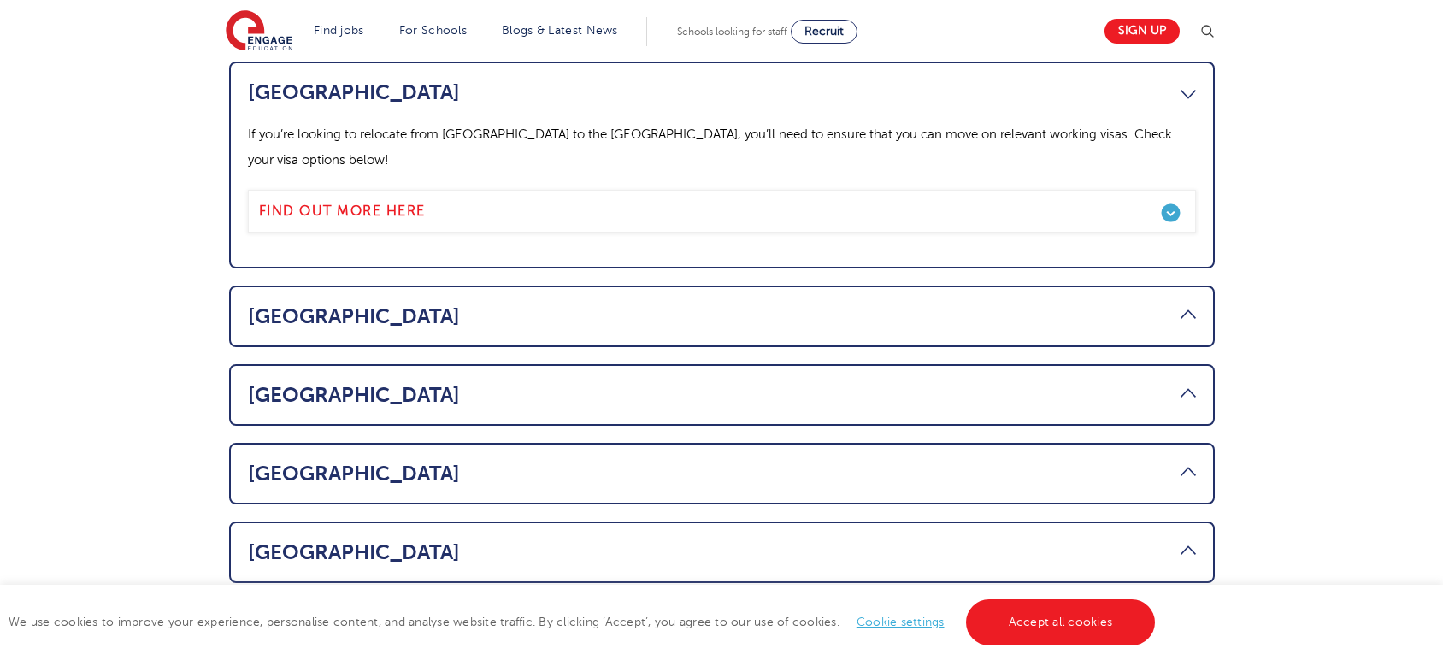
scroll to position [950, 0]
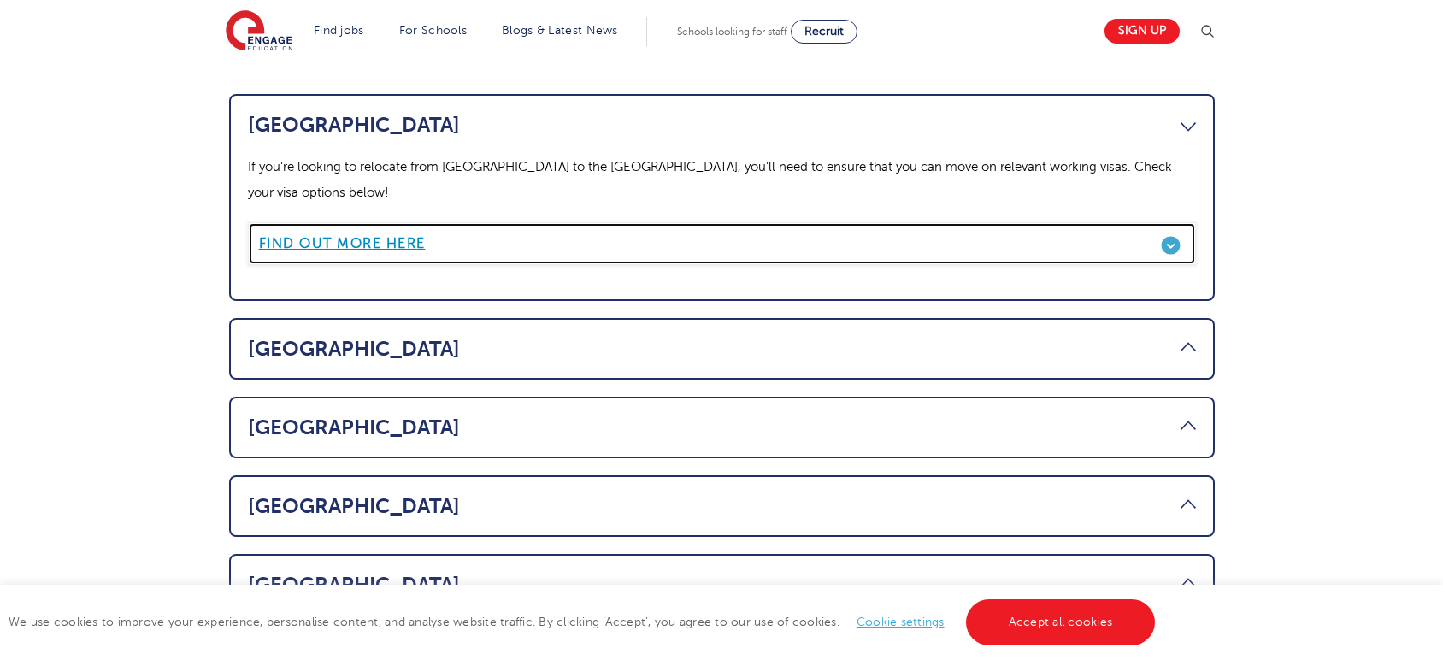
click at [366, 222] on link "Find out more here" at bounding box center [722, 243] width 948 height 43
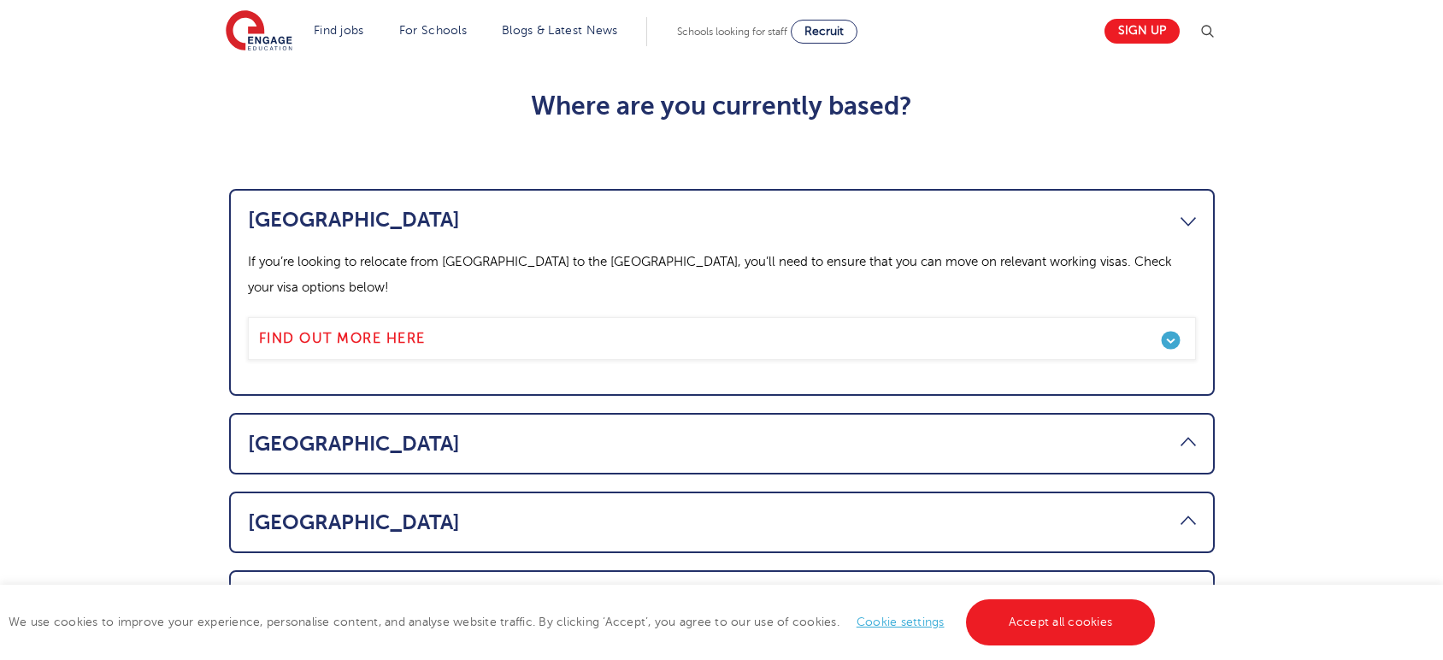
scroll to position [855, 0]
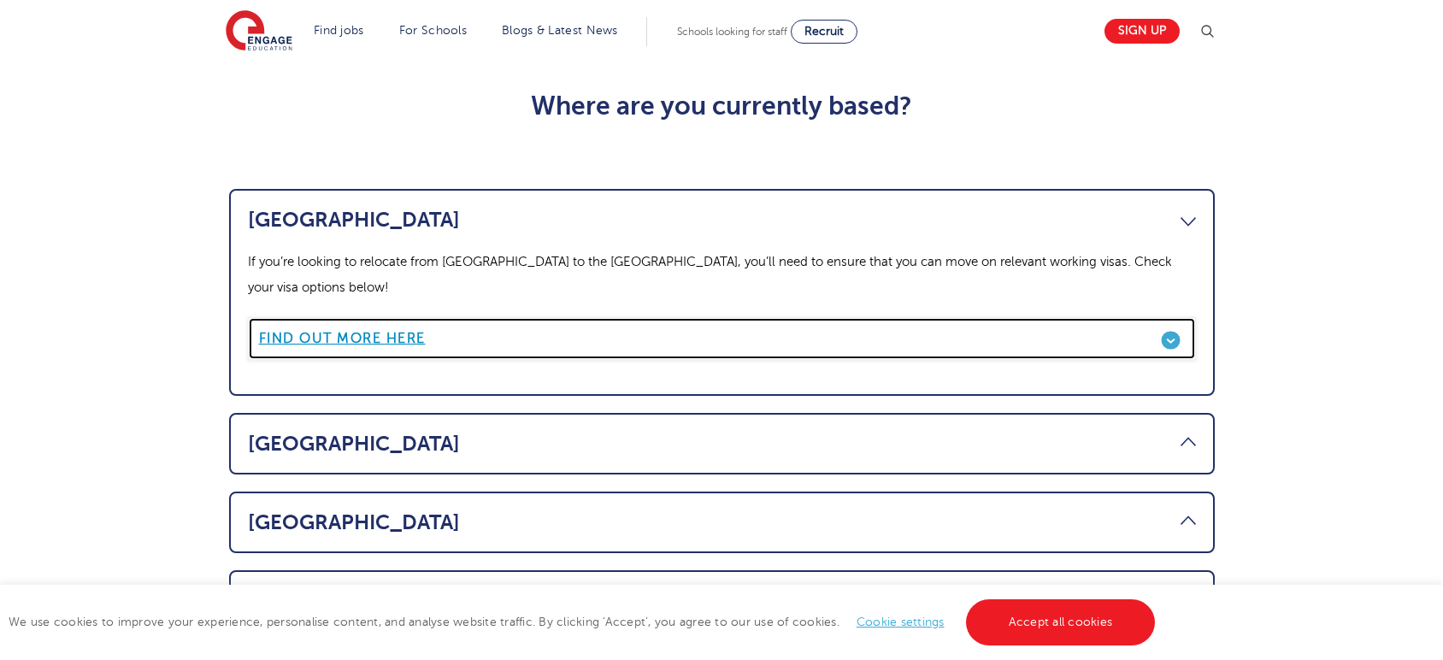
click at [1167, 317] on link "Find out more here" at bounding box center [722, 338] width 948 height 43
